Goal: Task Accomplishment & Management: Complete application form

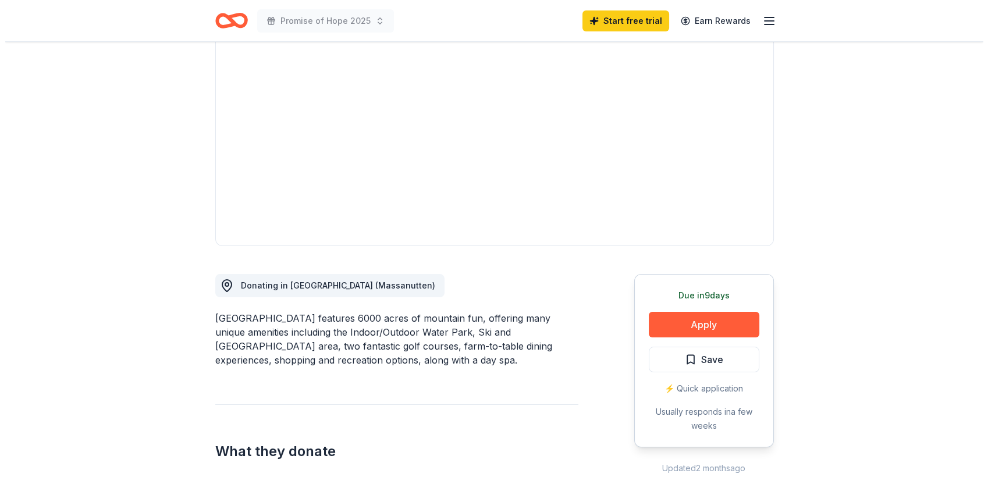
scroll to position [194, 0]
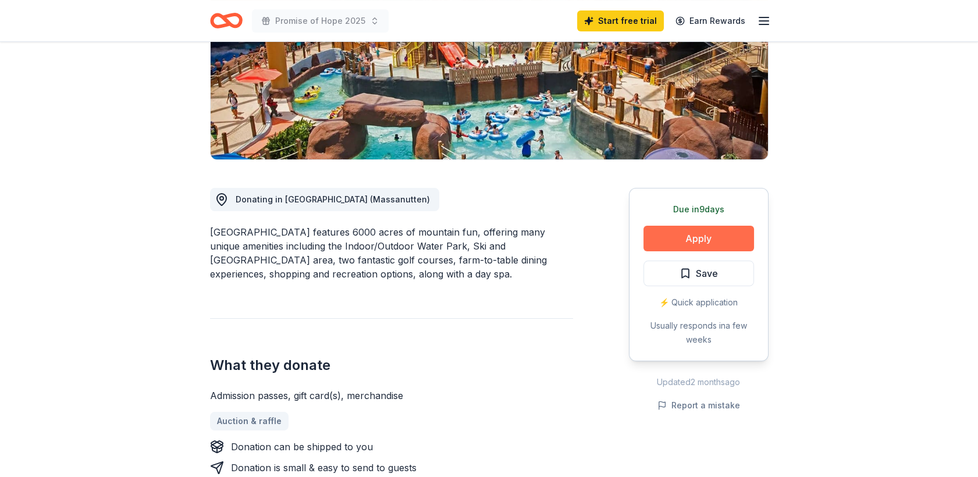
click at [709, 251] on button "Apply" at bounding box center [699, 239] width 111 height 26
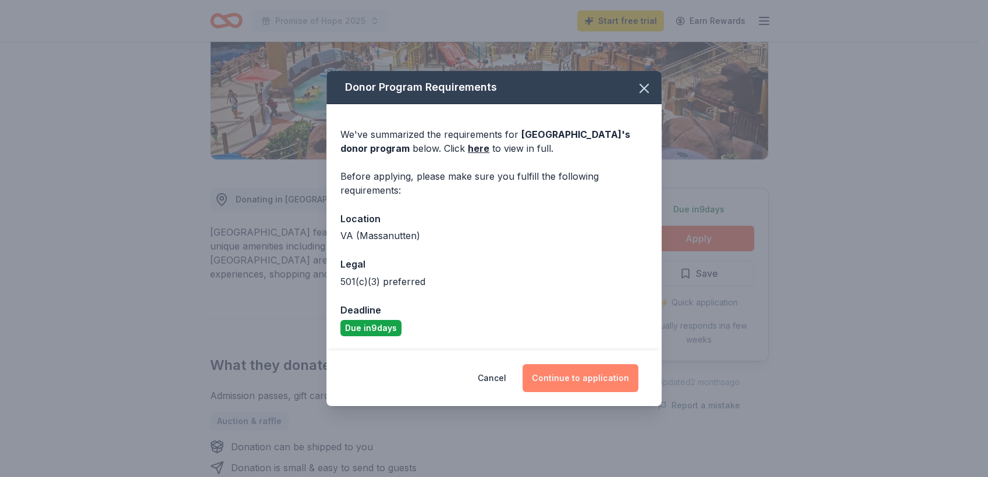
click at [619, 392] on button "Continue to application" at bounding box center [581, 378] width 116 height 28
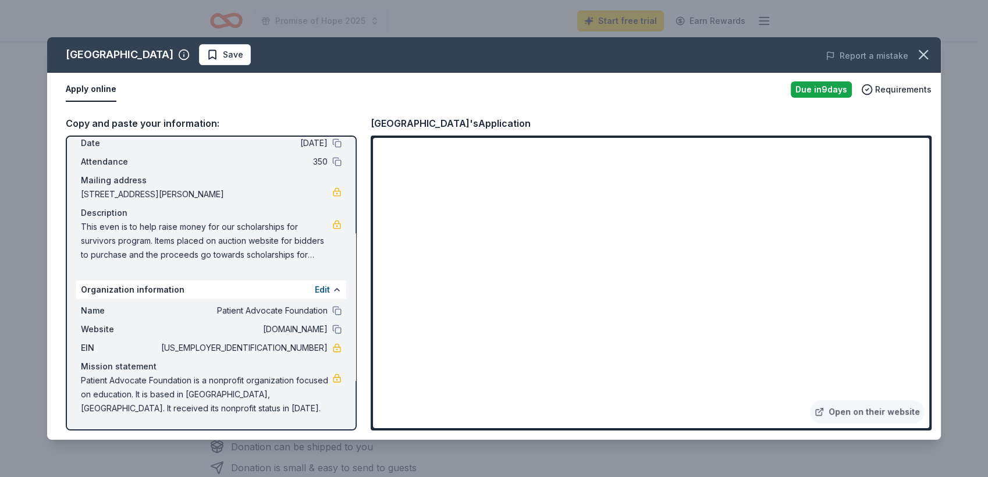
scroll to position [0, 0]
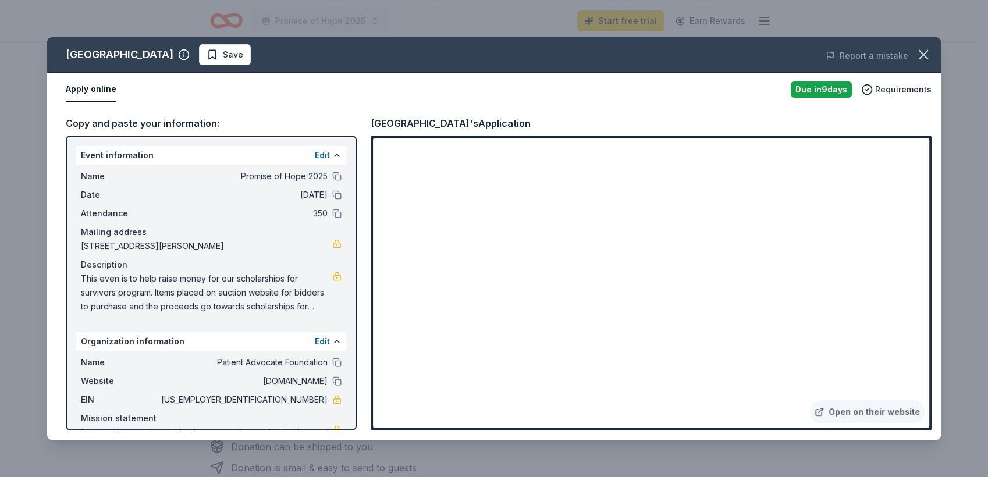
drag, startPoint x: 83, startPoint y: 189, endPoint x: 286, endPoint y: 449, distance: 329.7
click at [286, 449] on div "Massanutten Resort Save Report a mistake Apply online Due in 9 days Requirement…" at bounding box center [494, 238] width 988 height 477
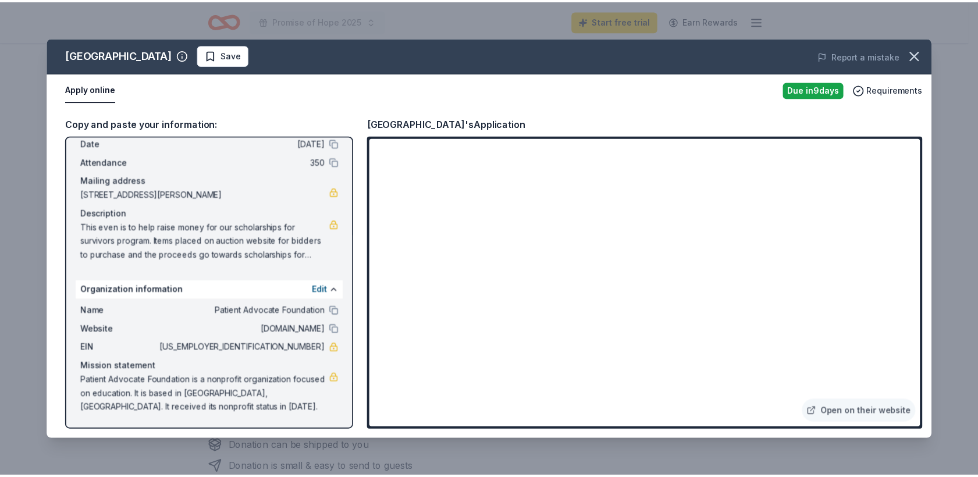
scroll to position [182, 0]
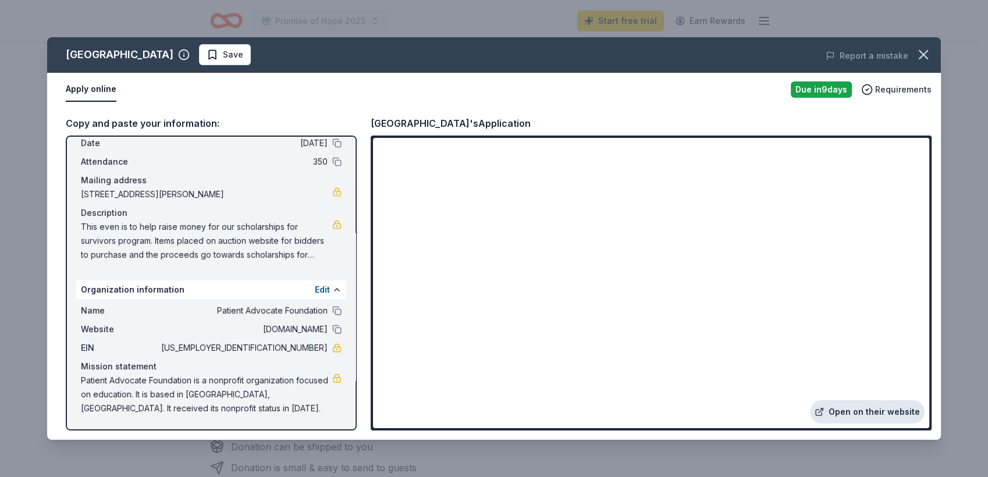
click at [853, 400] on link "Open on their website" at bounding box center [867, 411] width 115 height 23
click at [922, 63] on icon "button" at bounding box center [923, 55] width 16 height 16
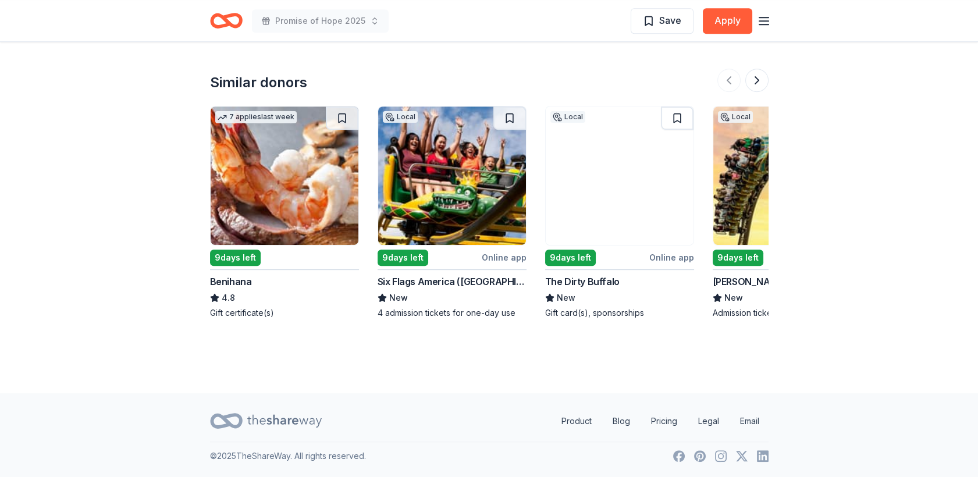
scroll to position [1554, 0]
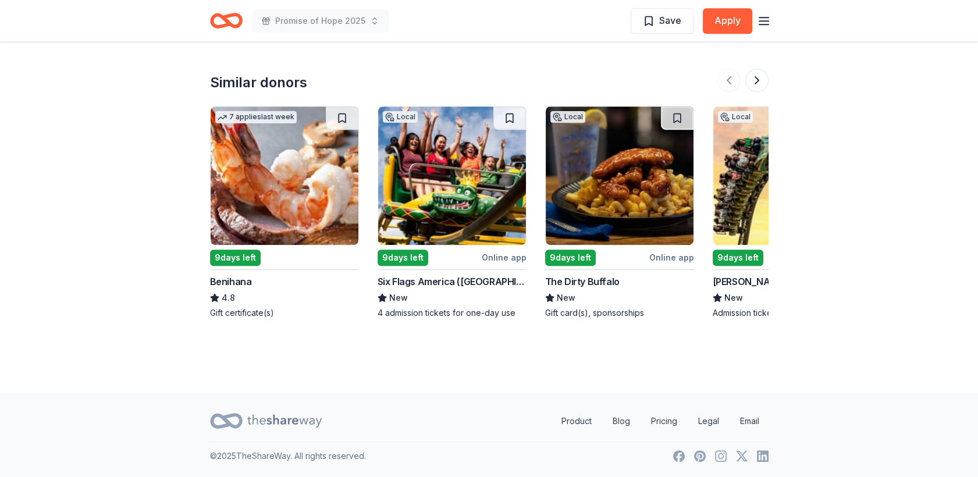
click at [526, 245] on img at bounding box center [452, 176] width 148 height 139
click at [753, 92] on button at bounding box center [757, 80] width 23 height 23
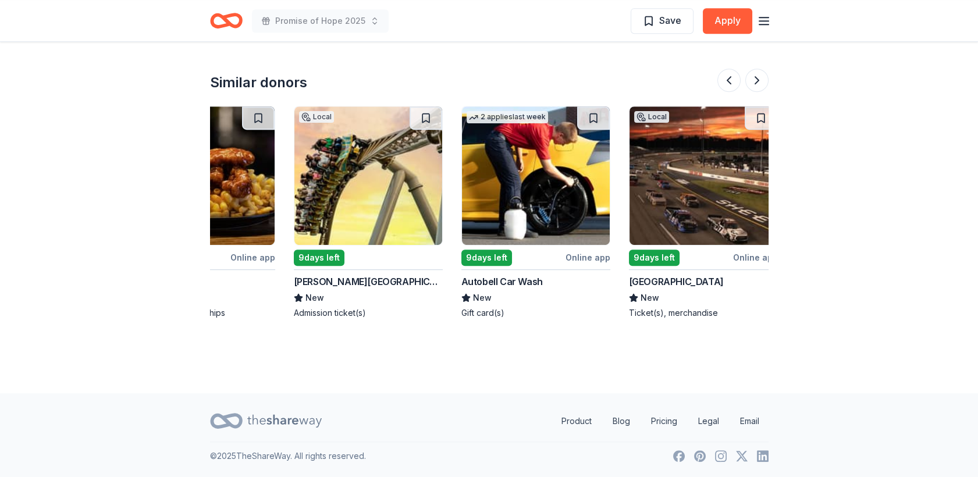
scroll to position [1495, 0]
click at [610, 245] on img at bounding box center [536, 176] width 148 height 139
click at [275, 154] on img at bounding box center [201, 176] width 148 height 139
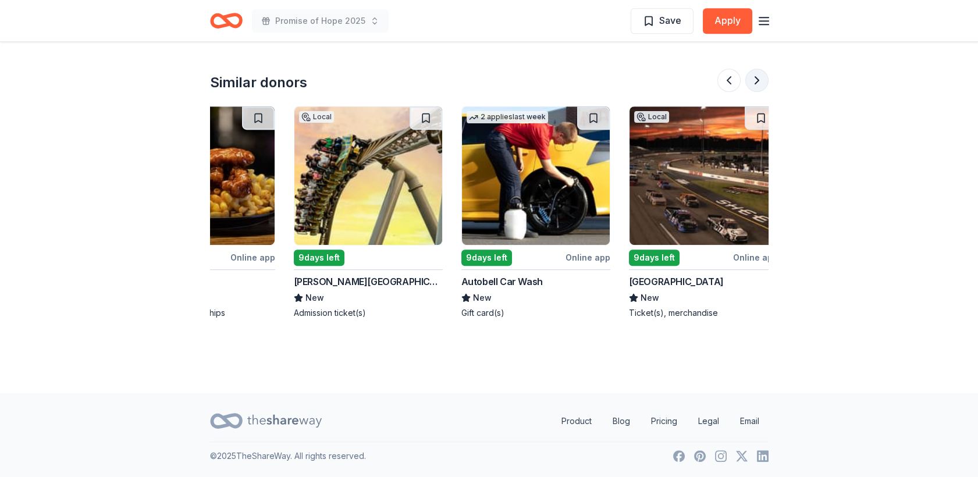
click at [746, 92] on button at bounding box center [757, 80] width 23 height 23
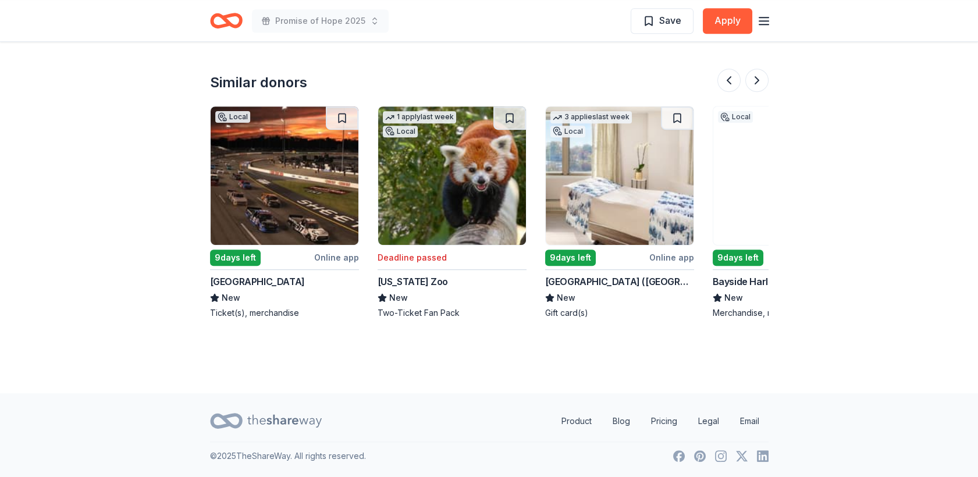
scroll to position [1559, 0]
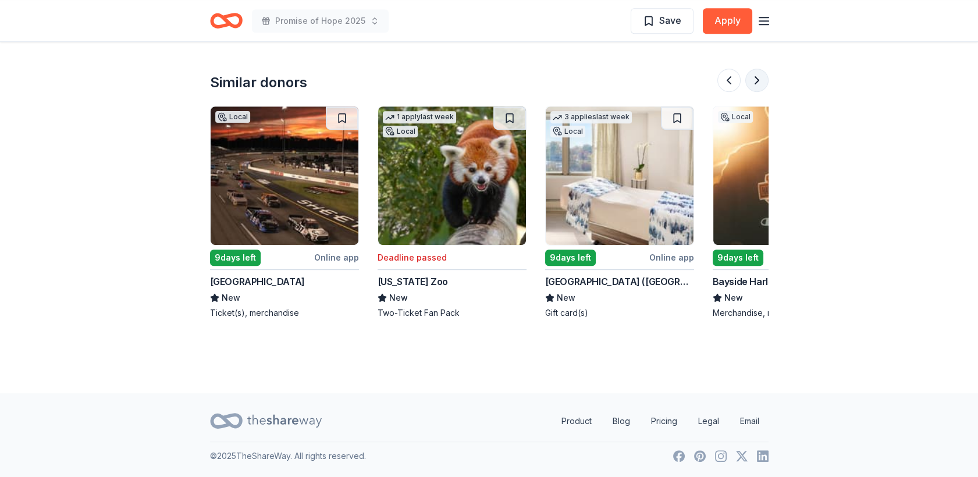
click at [755, 92] on button at bounding box center [757, 80] width 23 height 23
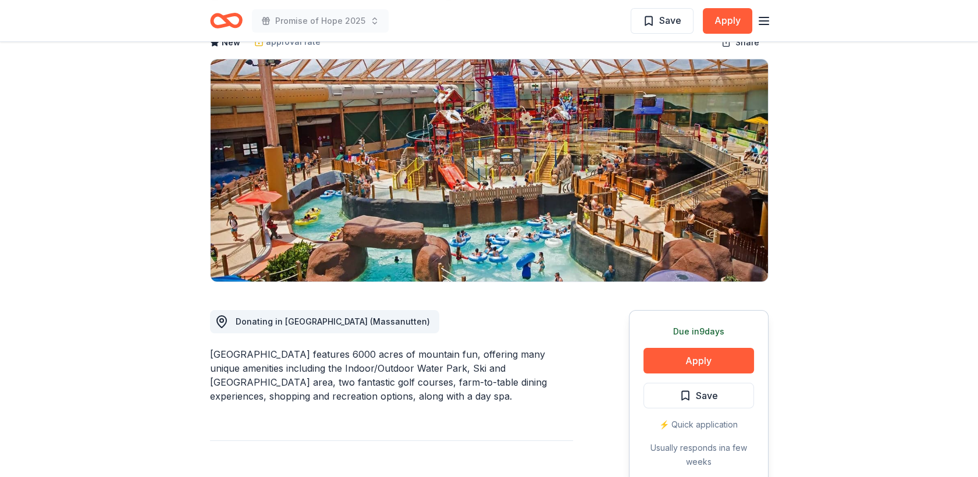
scroll to position [0, 0]
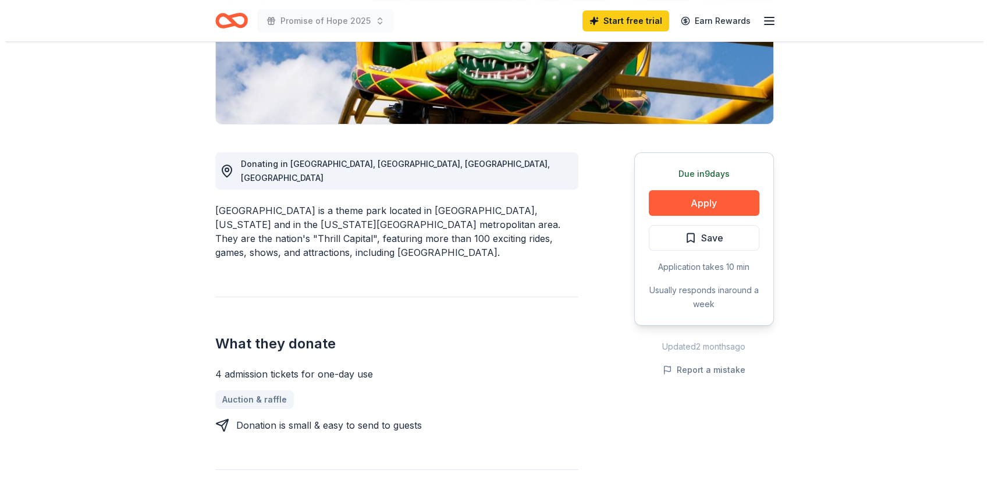
scroll to position [258, 0]
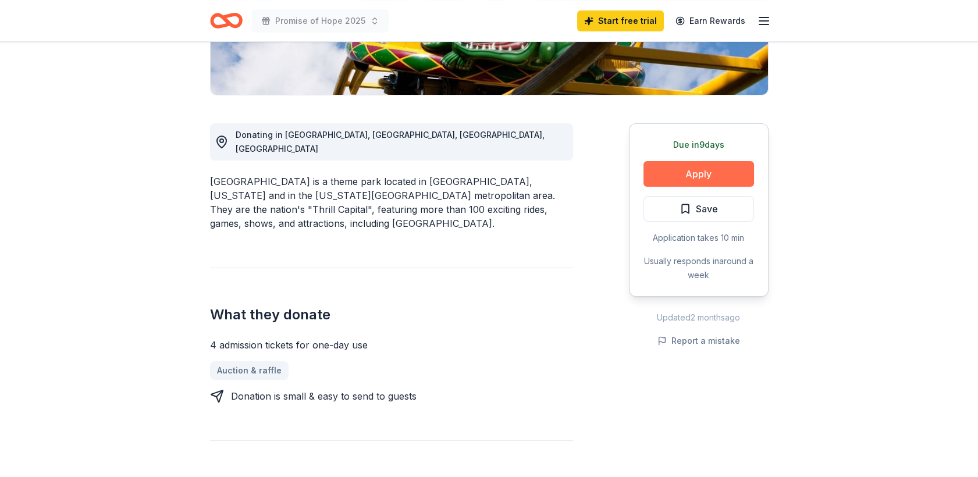
click at [701, 187] on button "Apply" at bounding box center [699, 174] width 111 height 26
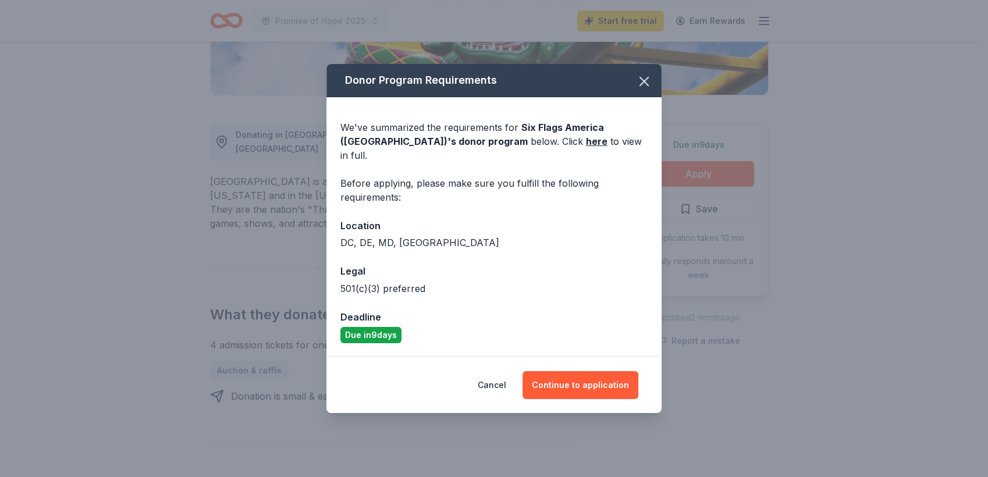
scroll to position [9, 0]
click at [601, 399] on button "Continue to application" at bounding box center [581, 385] width 116 height 28
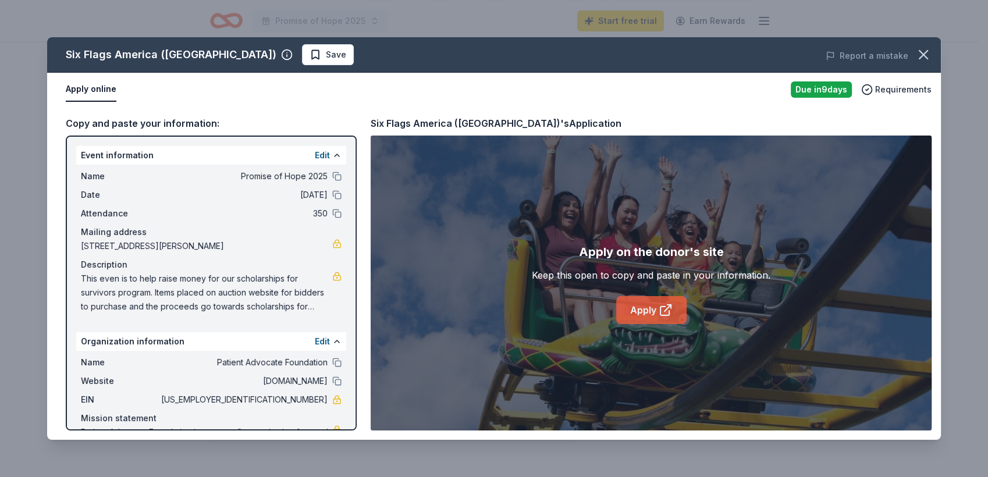
click at [656, 324] on link "Apply" at bounding box center [651, 310] width 70 height 28
click at [653, 324] on link "Apply" at bounding box center [651, 310] width 70 height 28
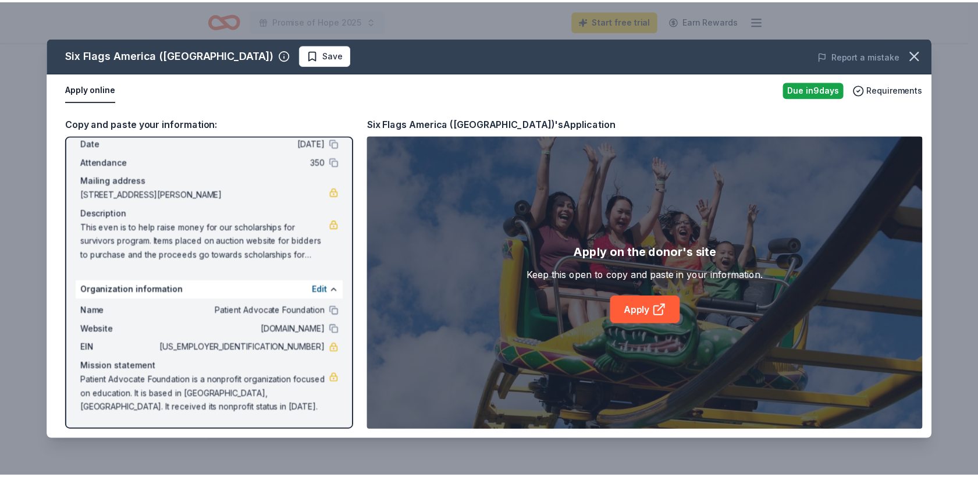
scroll to position [182, 0]
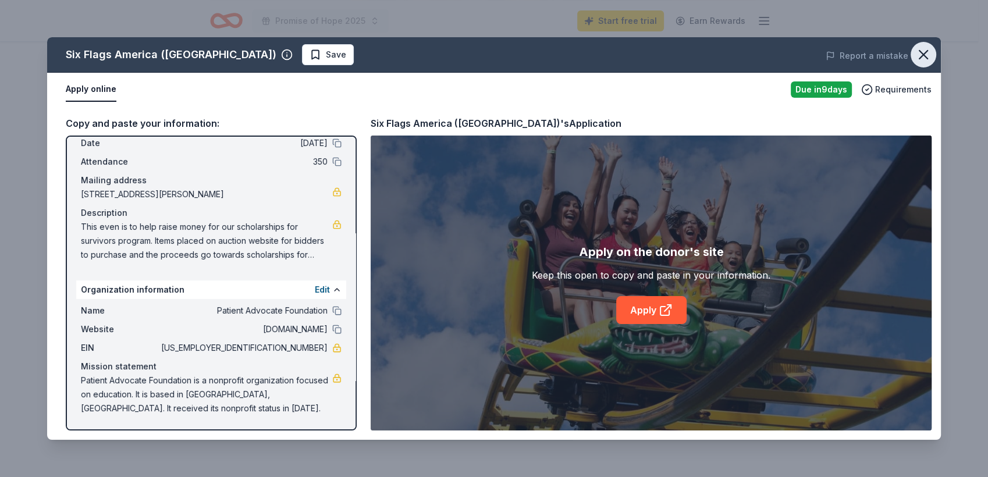
drag, startPoint x: 918, startPoint y: 70, endPoint x: 897, endPoint y: 72, distance: 21.0
click at [918, 63] on icon "button" at bounding box center [923, 55] width 16 height 16
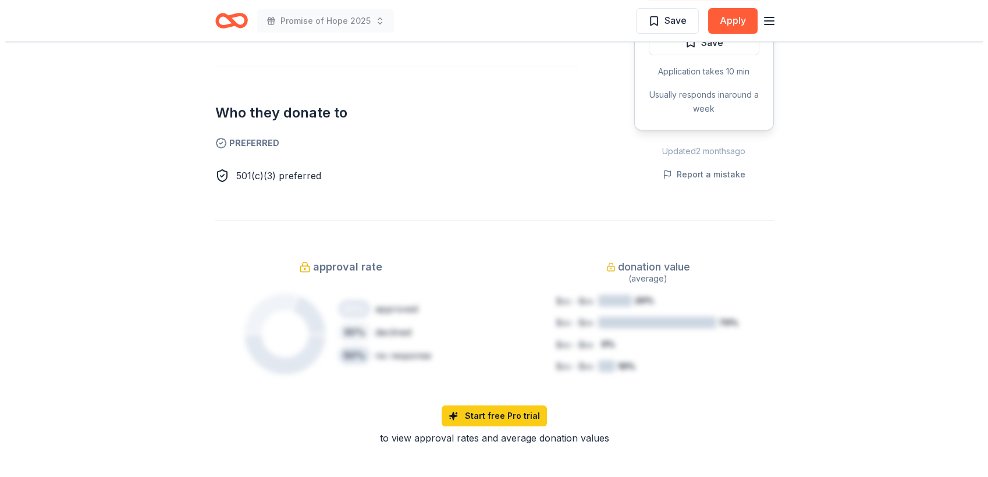
scroll to position [581, 0]
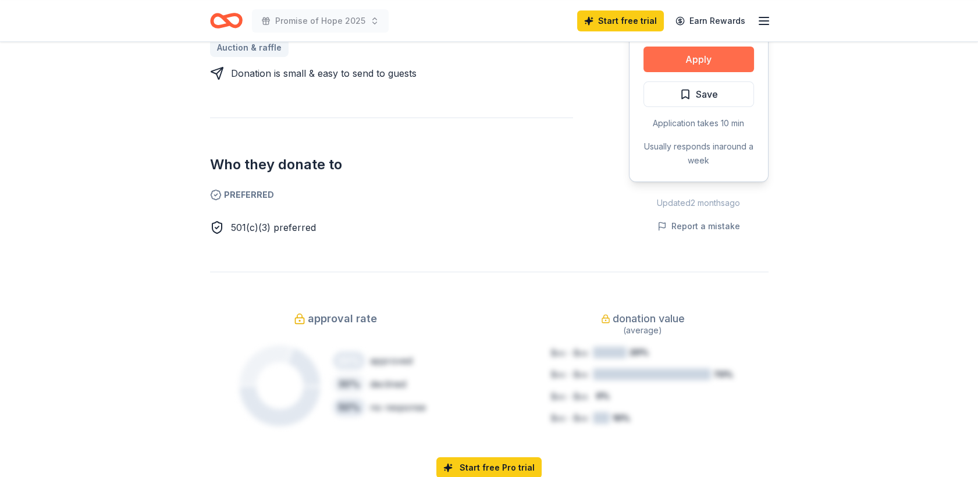
click at [661, 72] on button "Apply" at bounding box center [699, 60] width 111 height 26
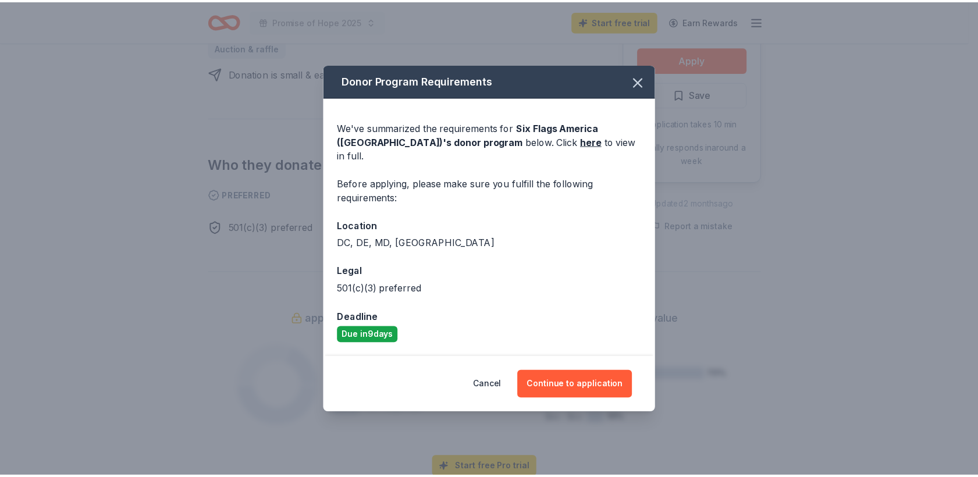
scroll to position [0, 0]
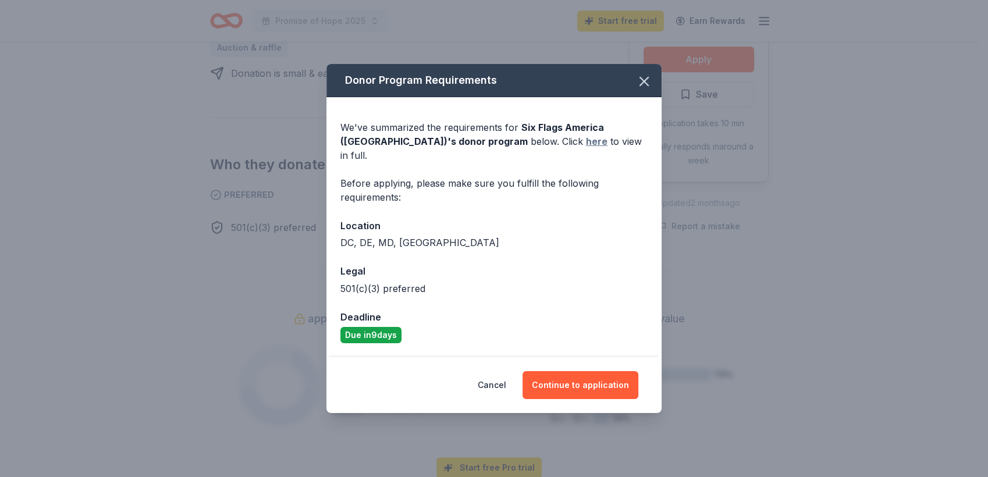
click at [586, 134] on link "here" at bounding box center [597, 141] width 22 height 14
click at [652, 73] on icon "button" at bounding box center [644, 81] width 16 height 16
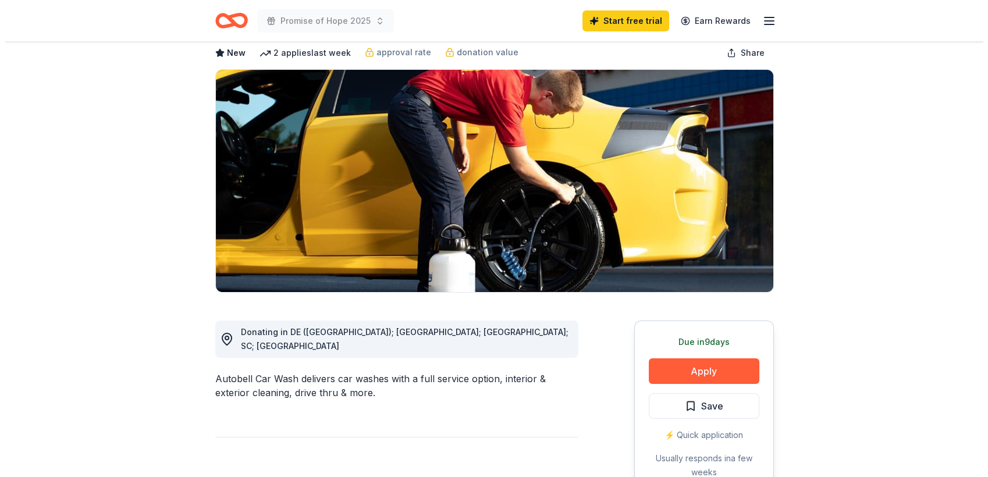
scroll to position [129, 0]
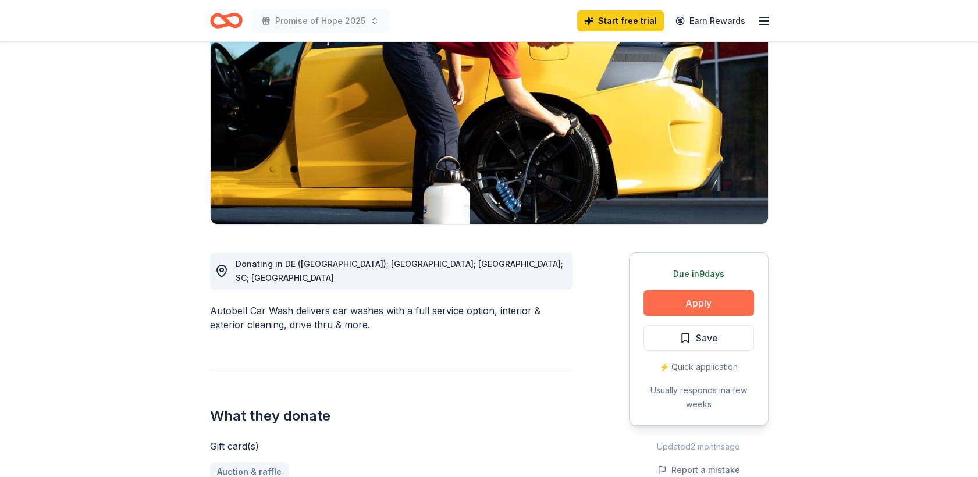
click at [712, 316] on button "Apply" at bounding box center [699, 303] width 111 height 26
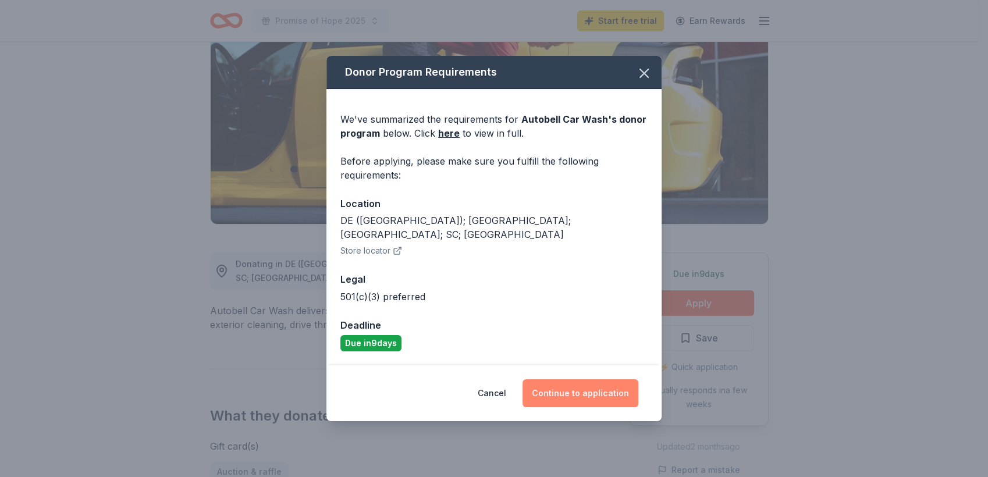
click at [603, 407] on button "Continue to application" at bounding box center [581, 393] width 116 height 28
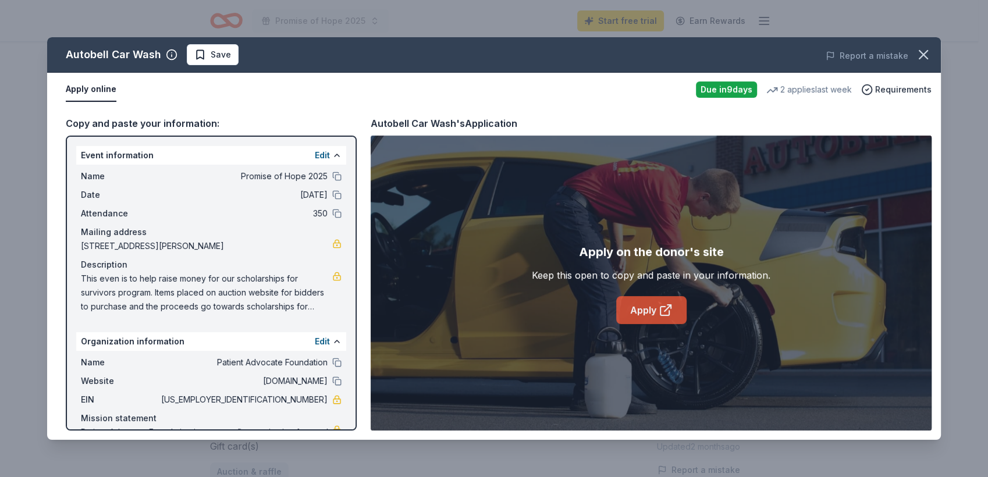
click at [666, 315] on icon at bounding box center [665, 311] width 9 height 9
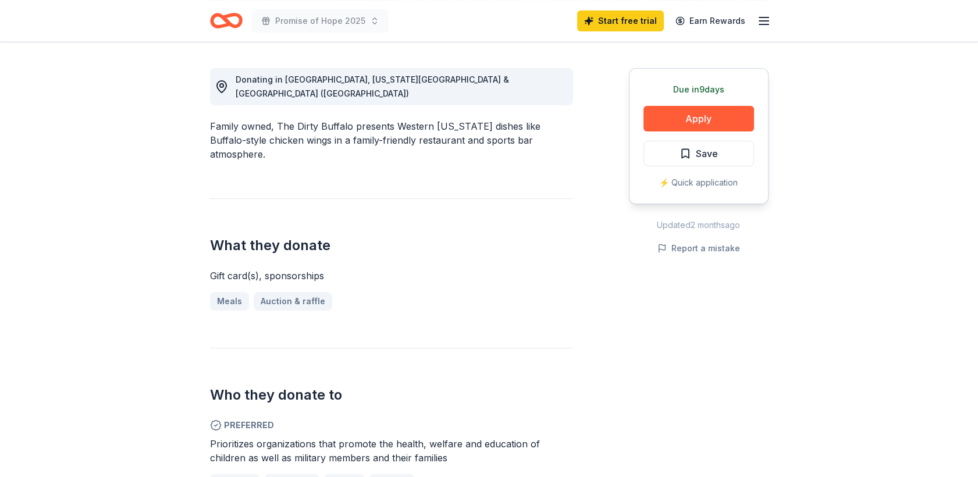
scroll to position [258, 0]
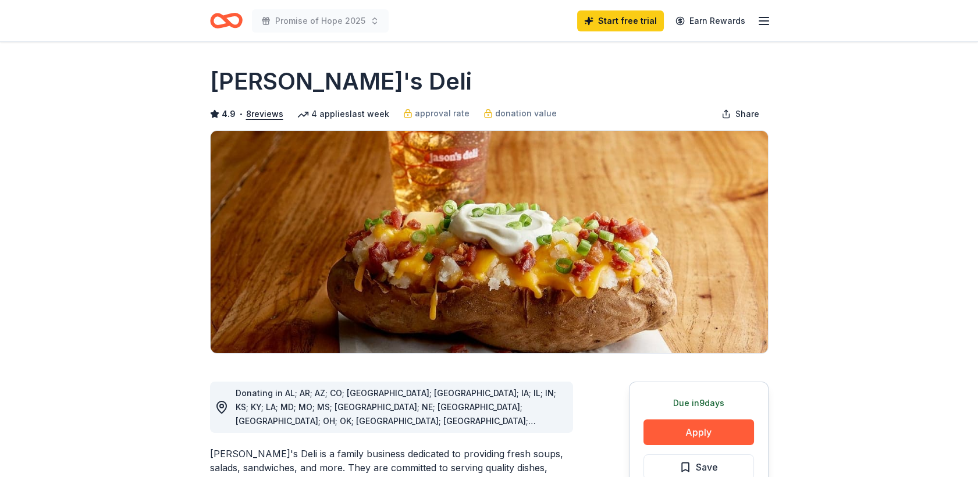
scroll to position [323, 0]
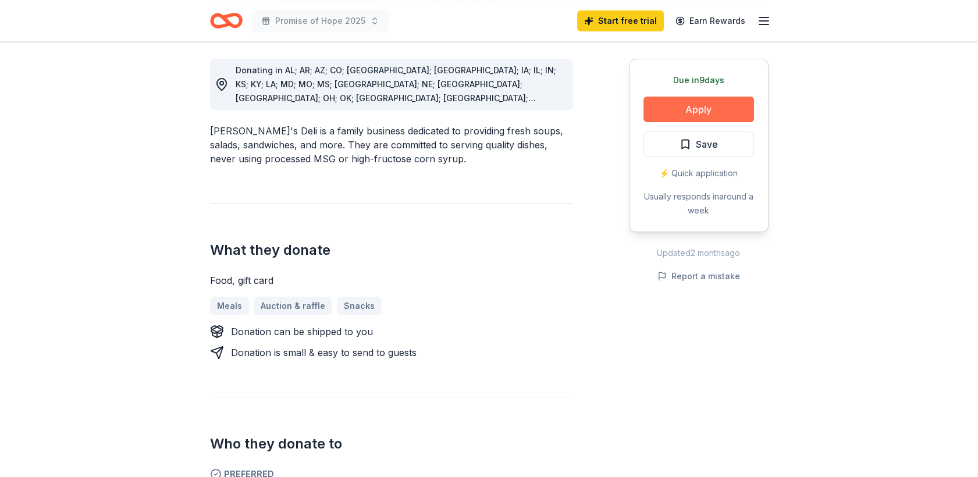
click at [686, 122] on button "Apply" at bounding box center [699, 110] width 111 height 26
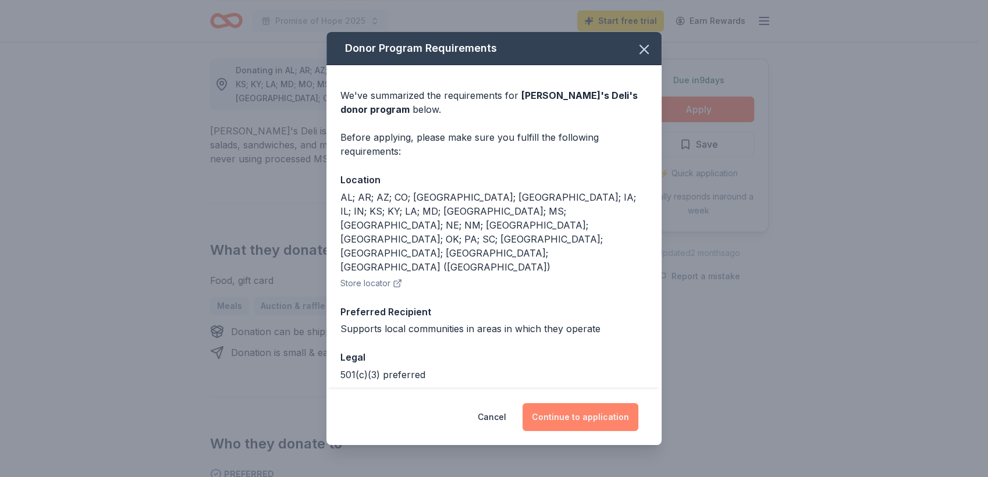
click at [599, 404] on button "Continue to application" at bounding box center [581, 417] width 116 height 28
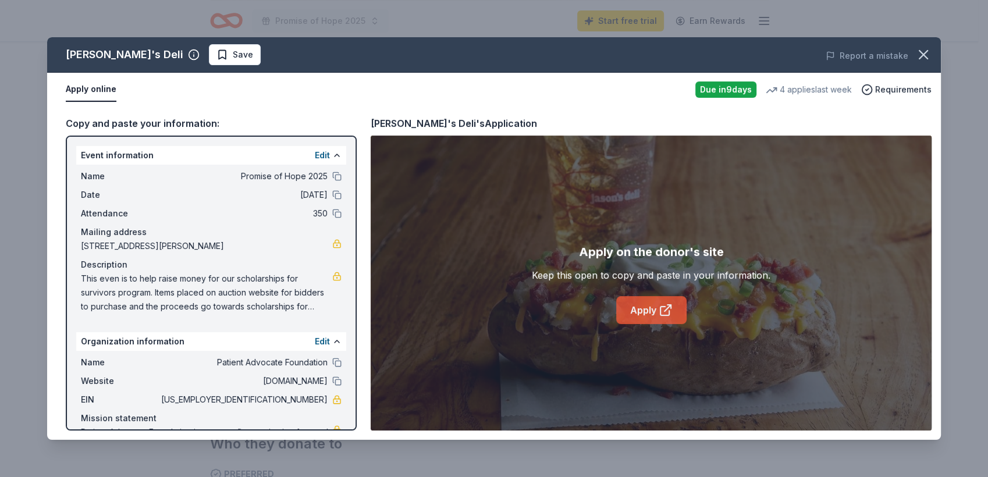
click at [641, 324] on link "Apply" at bounding box center [651, 310] width 70 height 28
click at [920, 59] on icon "button" at bounding box center [924, 55] width 8 height 8
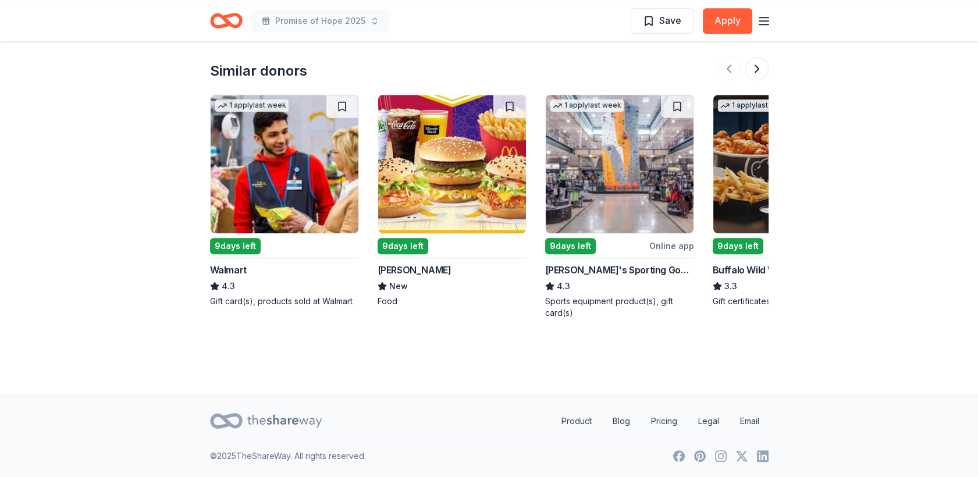
scroll to position [2031, 0]
click at [694, 233] on img at bounding box center [620, 164] width 148 height 139
click at [751, 80] on button at bounding box center [757, 68] width 23 height 23
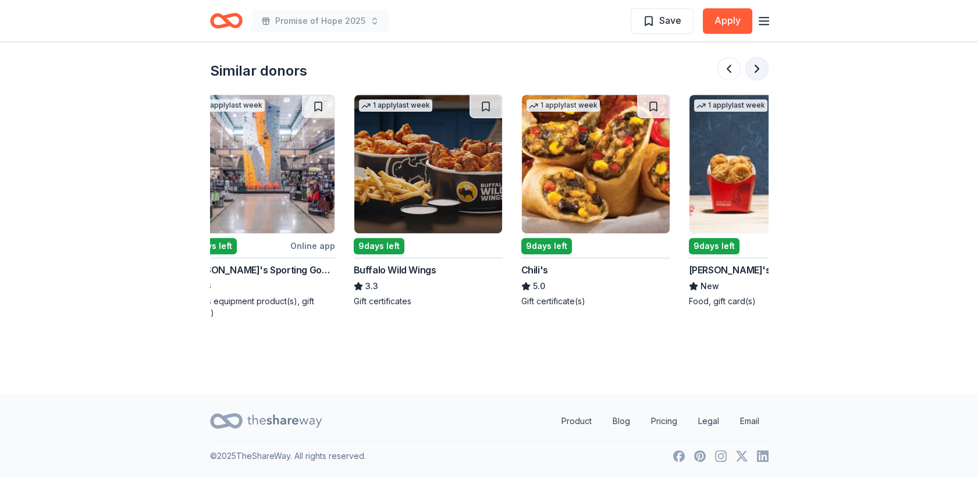
scroll to position [0, 419]
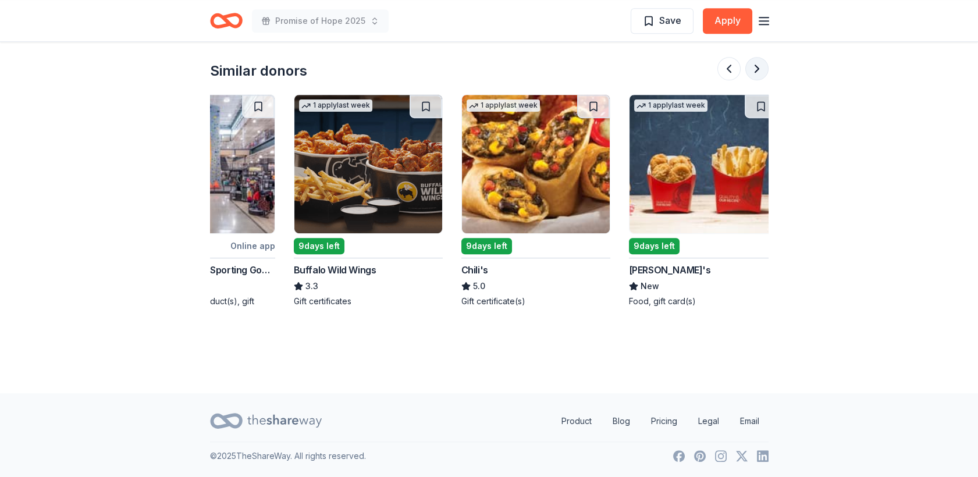
click at [749, 80] on button at bounding box center [757, 68] width 23 height 23
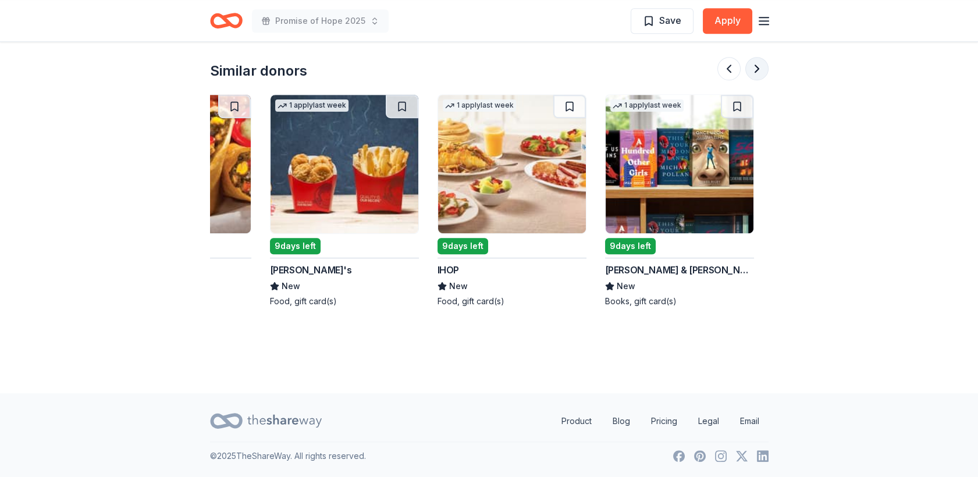
scroll to position [0, 838]
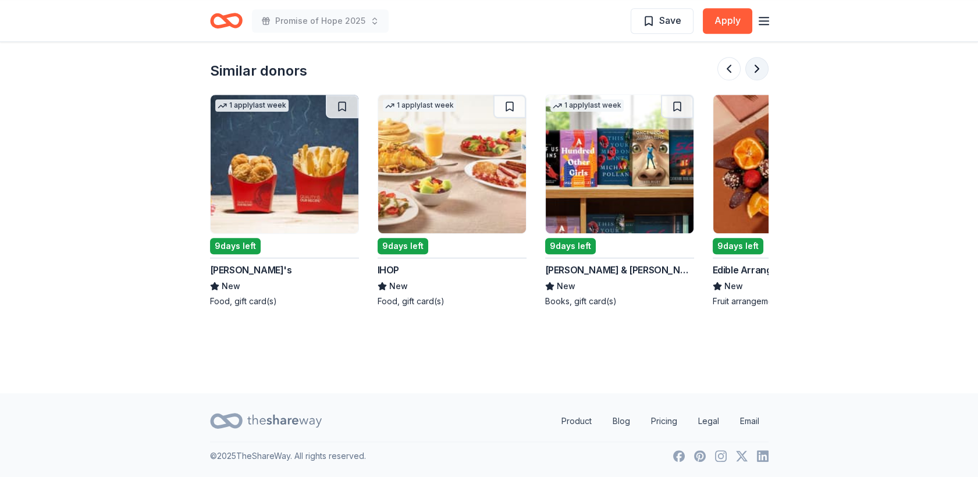
click at [750, 80] on button at bounding box center [757, 68] width 23 height 23
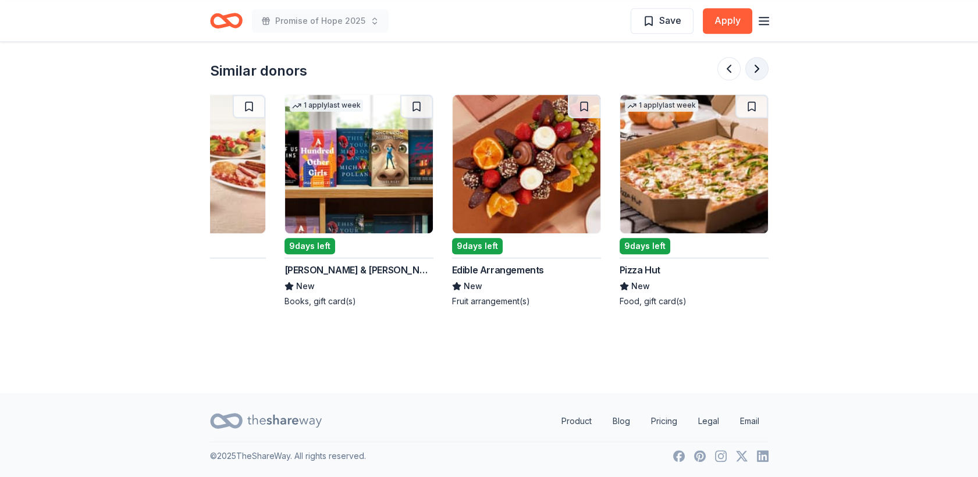
scroll to position [0, 1257]
click at [433, 233] on img at bounding box center [359, 164] width 148 height 139
click at [751, 80] on button at bounding box center [757, 68] width 23 height 23
click at [751, 80] on div at bounding box center [743, 68] width 51 height 23
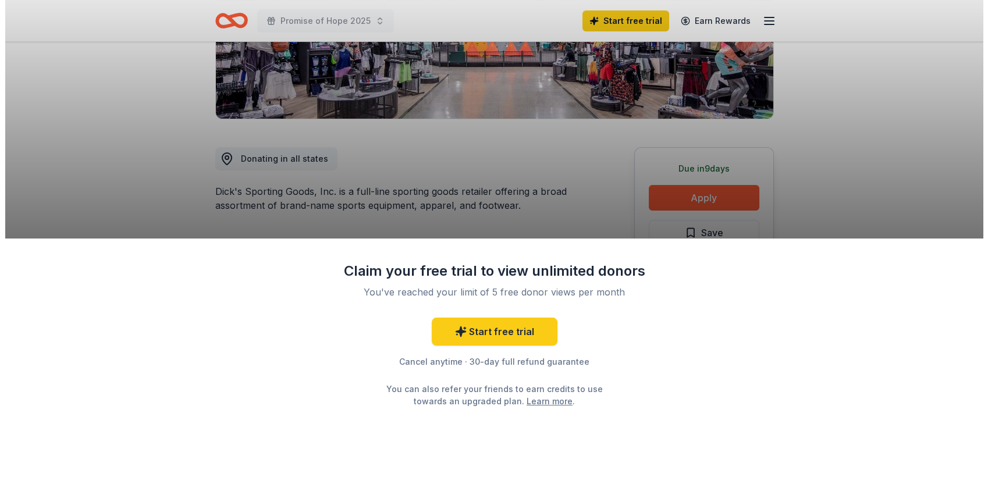
scroll to position [258, 0]
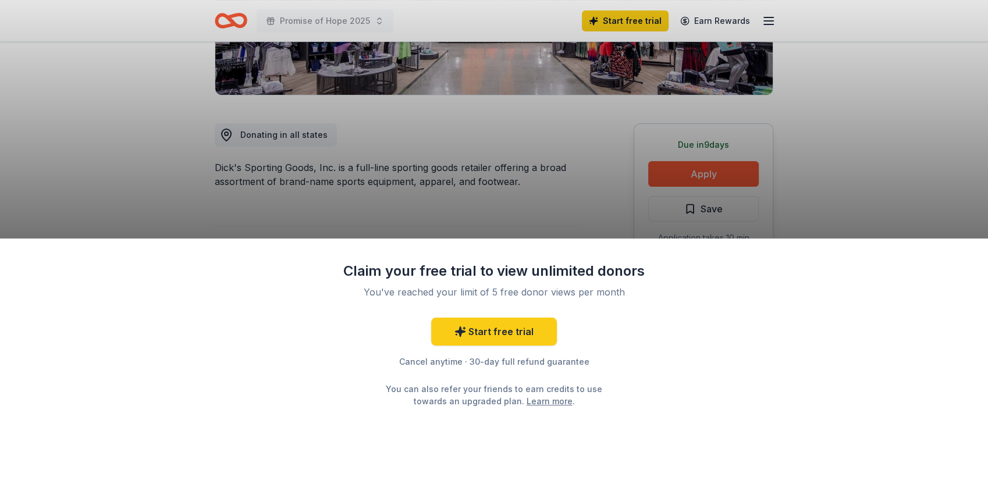
click at [840, 75] on div "Claim your free trial to view unlimited donors You've reached your limit of 5 f…" at bounding box center [494, 238] width 988 height 477
click at [810, 165] on div "Claim your free trial to view unlimited donors You've reached your limit of 5 f…" at bounding box center [494, 238] width 988 height 477
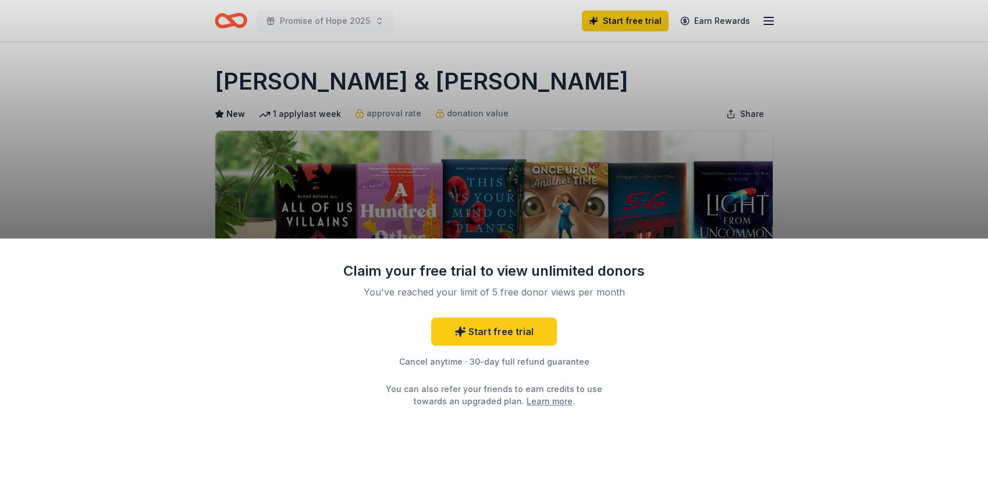
click at [596, 68] on div "Claim your free trial to view unlimited donors You've reached your limit of 5 f…" at bounding box center [494, 238] width 988 height 477
